Goal: Task Accomplishment & Management: Use online tool/utility

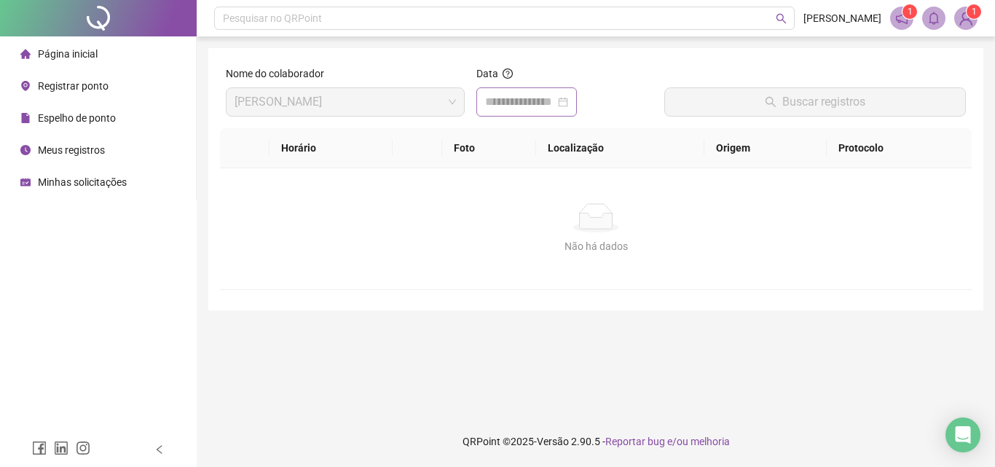
click at [574, 88] on div at bounding box center [526, 101] width 100 height 29
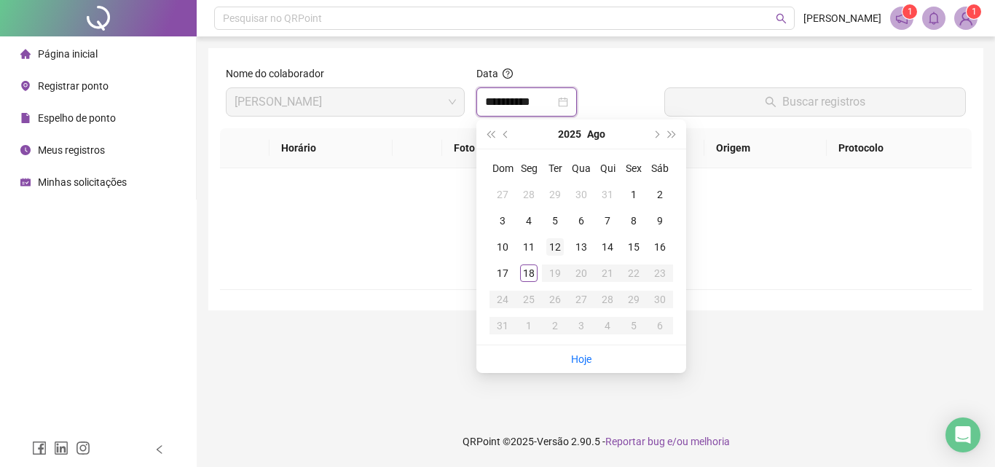
type input "**********"
click at [532, 278] on div "18" at bounding box center [528, 272] width 17 height 17
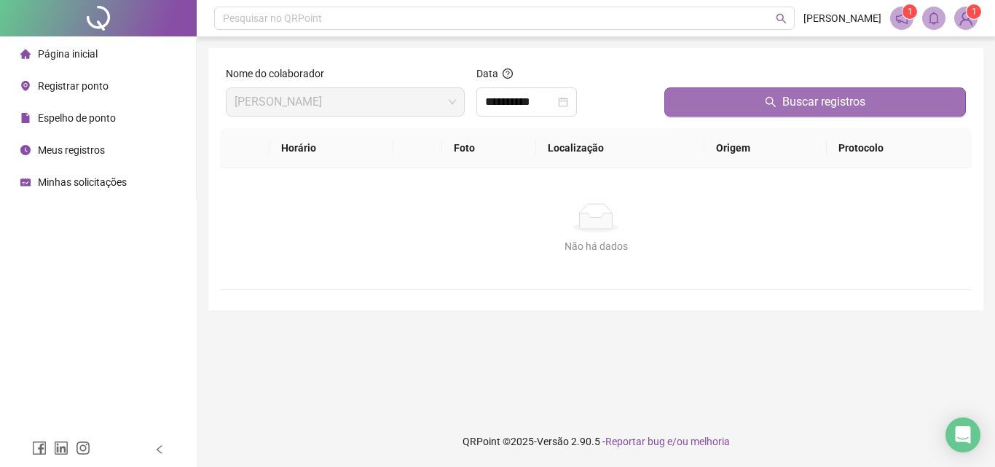
click at [697, 114] on button "Buscar registros" at bounding box center [814, 101] width 301 height 29
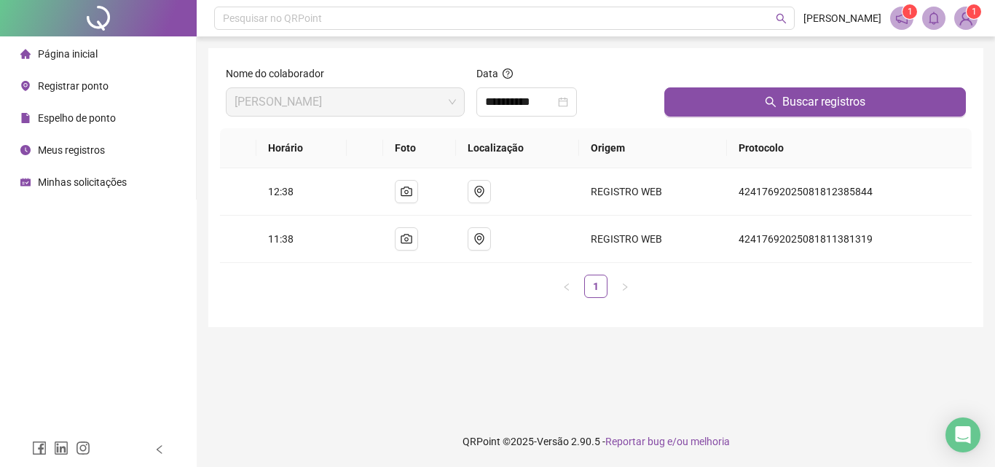
click at [108, 86] on li "Registrar ponto" at bounding box center [98, 85] width 190 height 29
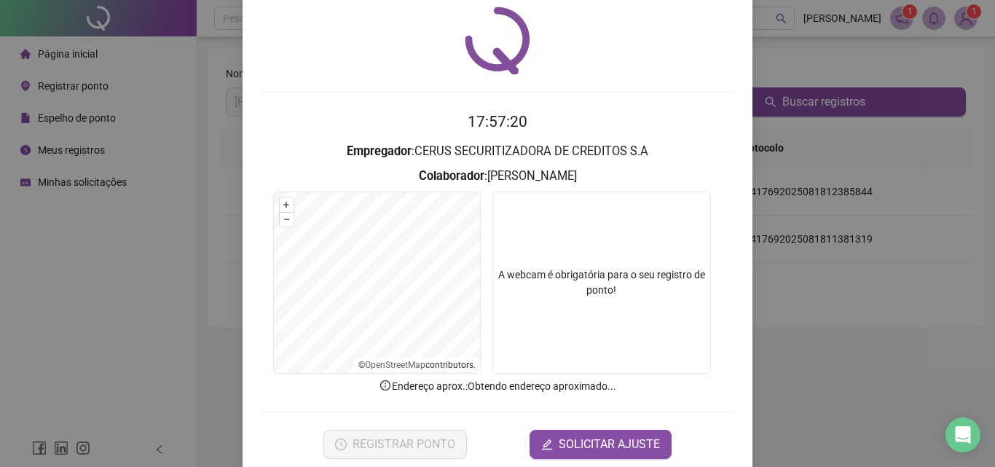
scroll to position [70, 0]
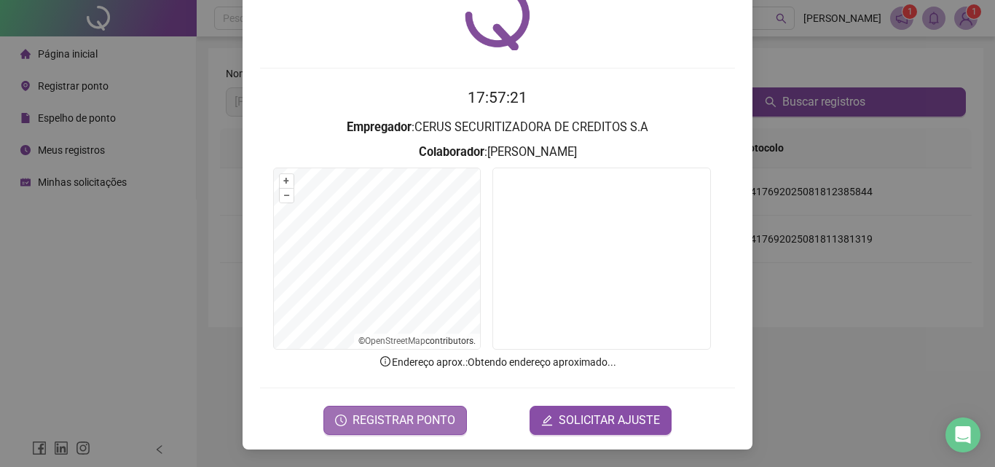
click at [355, 420] on span "REGISTRAR PONTO" at bounding box center [403, 419] width 103 height 17
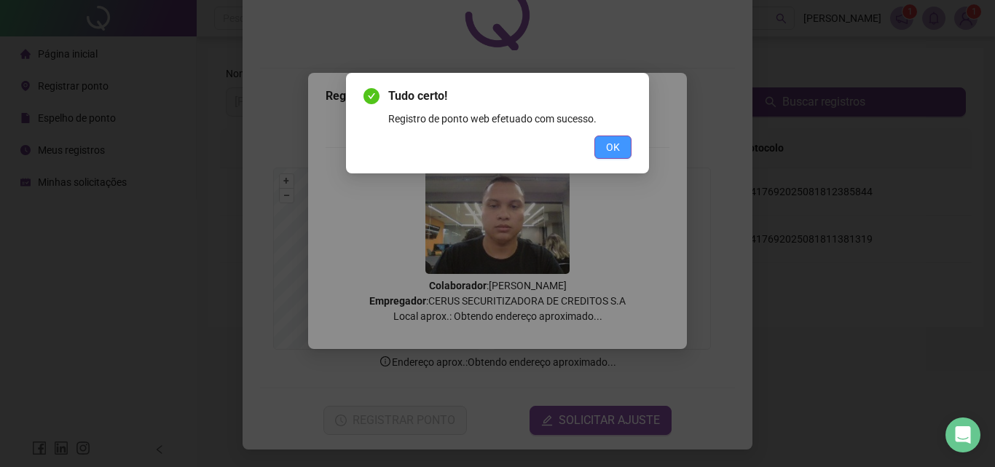
click at [602, 143] on button "OK" at bounding box center [612, 146] width 37 height 23
